Goal: Transaction & Acquisition: Purchase product/service

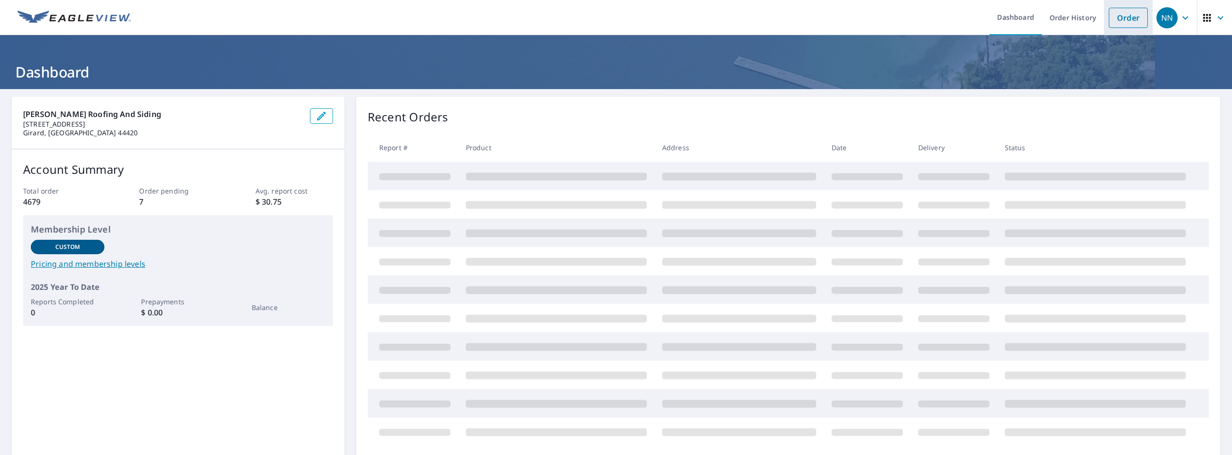
click at [1115, 18] on link "Order" at bounding box center [1128, 18] width 39 height 20
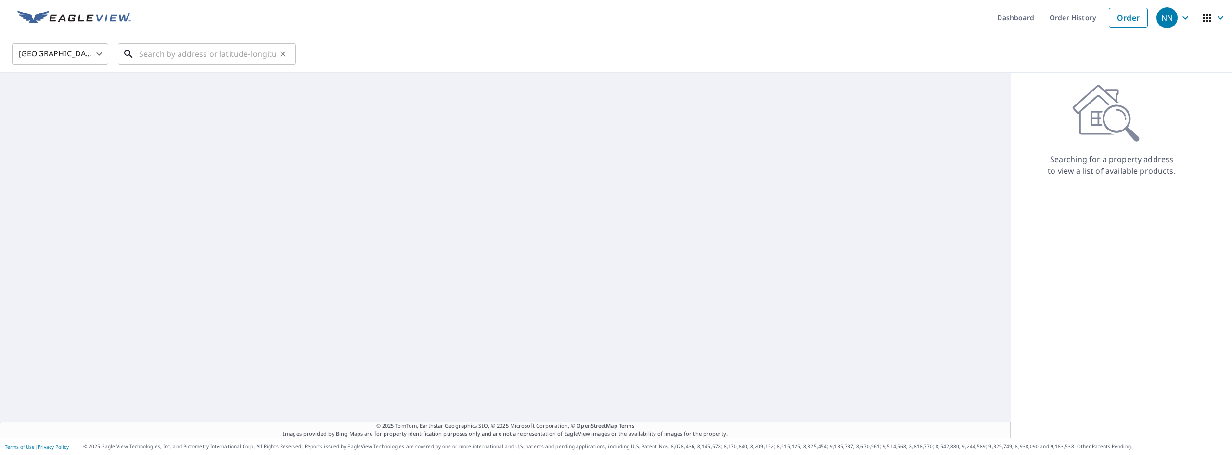
click at [172, 54] on input "text" at bounding box center [207, 53] width 137 height 27
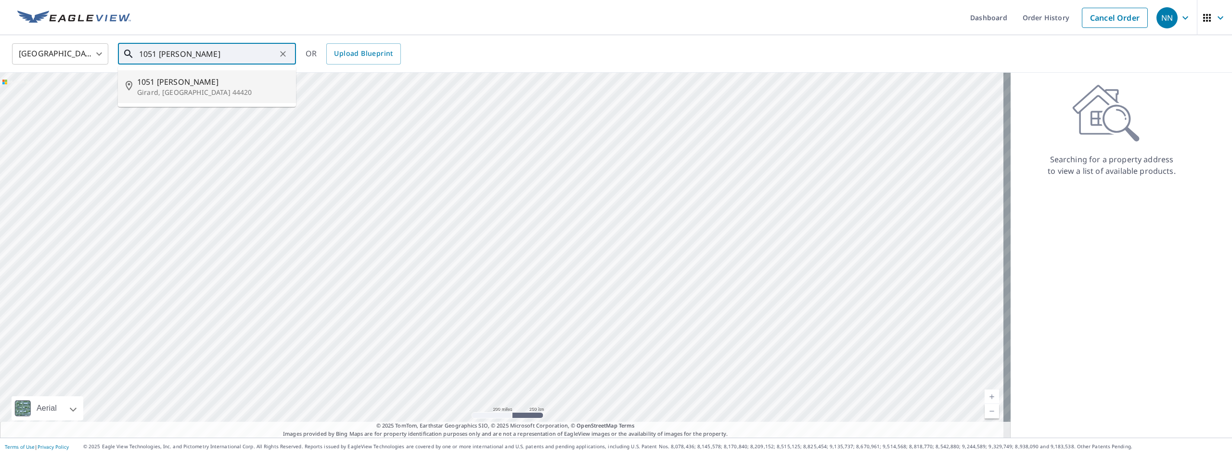
click at [183, 94] on p "Girard, [GEOGRAPHIC_DATA] 44420" at bounding box center [212, 93] width 151 height 10
type input "[STREET_ADDRESS][PERSON_NAME]"
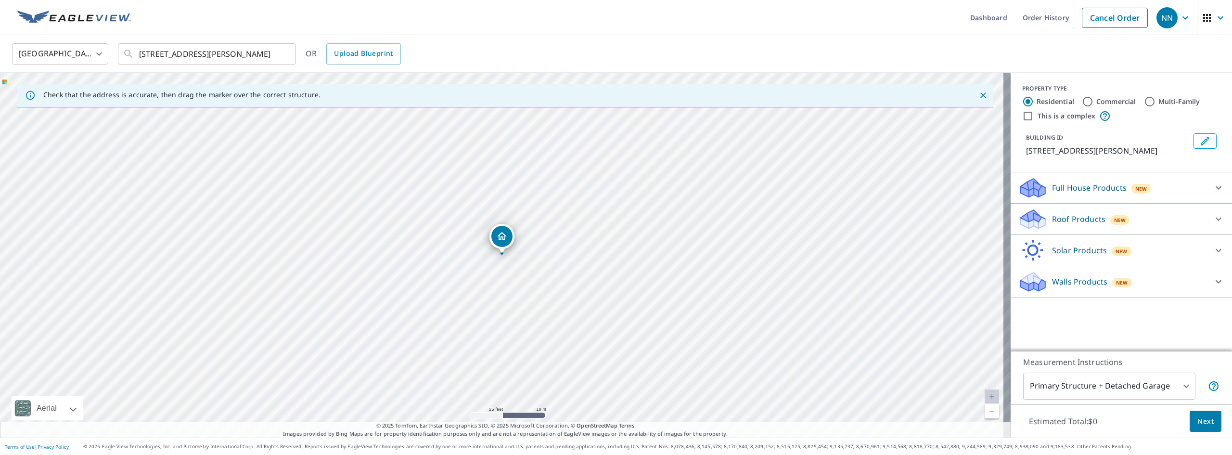
click at [1076, 217] on p "Roof Products" at bounding box center [1078, 219] width 53 height 12
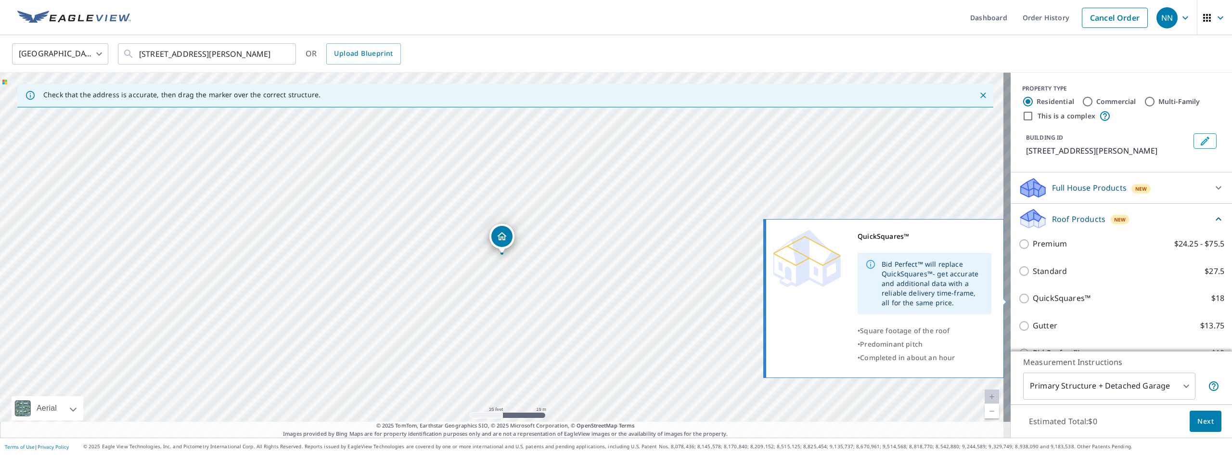
click at [1045, 299] on p "QuickSquares™" at bounding box center [1062, 298] width 58 height 12
click at [1033, 299] on input "QuickSquares™ $18" at bounding box center [1025, 299] width 14 height 12
checkbox input "true"
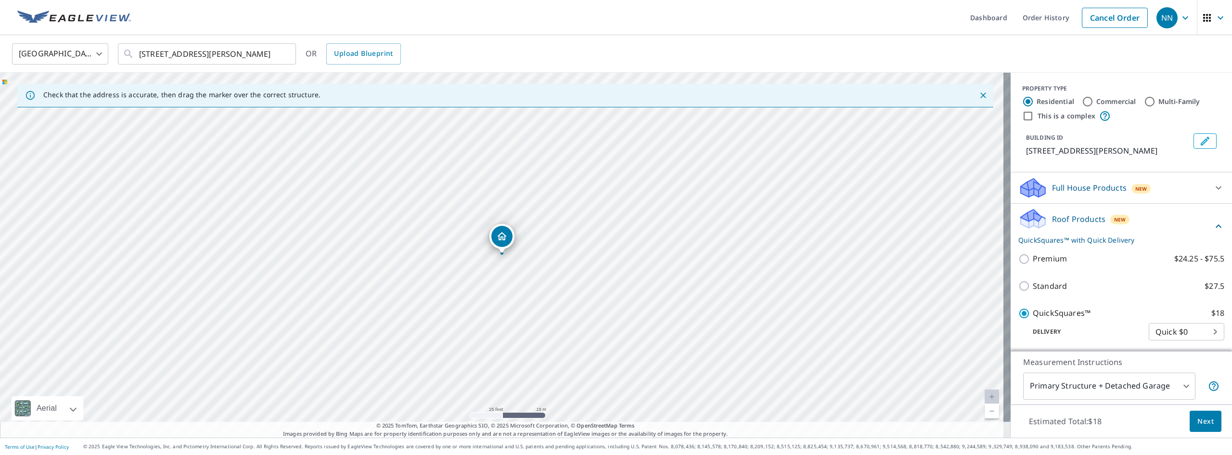
click at [1199, 422] on span "Next" at bounding box center [1205, 421] width 16 height 12
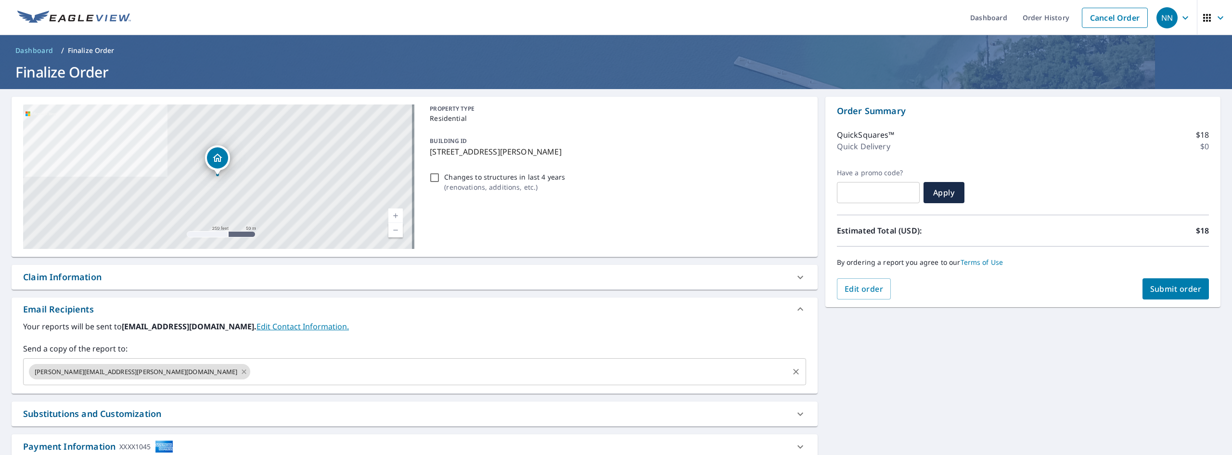
click at [242, 372] on icon at bounding box center [244, 371] width 4 height 4
checkbox input "true"
click at [82, 374] on input "text" at bounding box center [407, 371] width 760 height 18
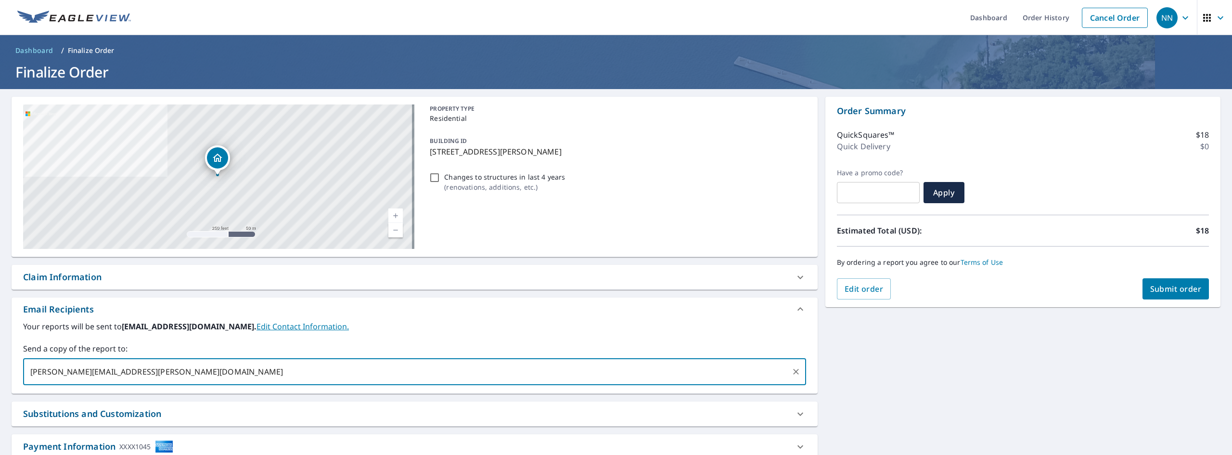
type input "[PERSON_NAME][EMAIL_ADDRESS][PERSON_NAME][DOMAIN_NAME]"
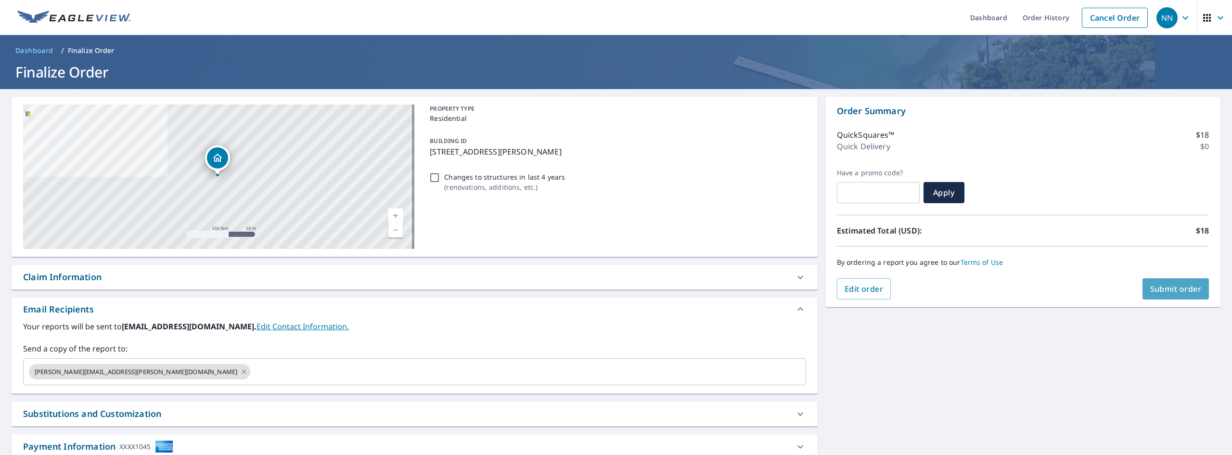
click at [1170, 290] on span "Submit order" at bounding box center [1175, 288] width 51 height 11
checkbox input "true"
